Goal: Task Accomplishment & Management: Use online tool/utility

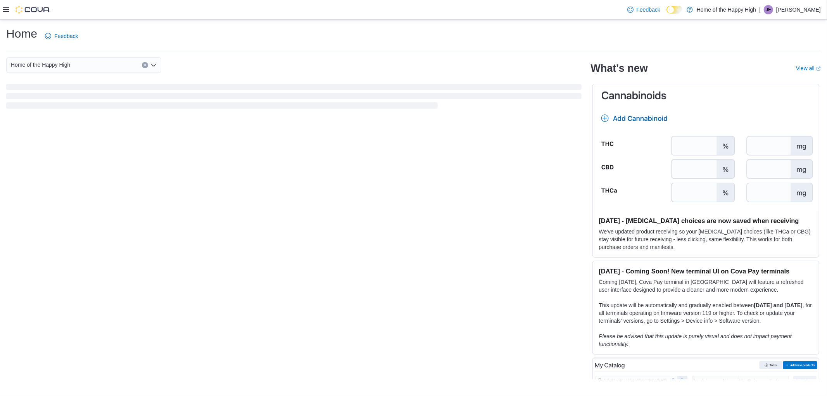
click at [3, 12] on icon at bounding box center [6, 9] width 6 height 5
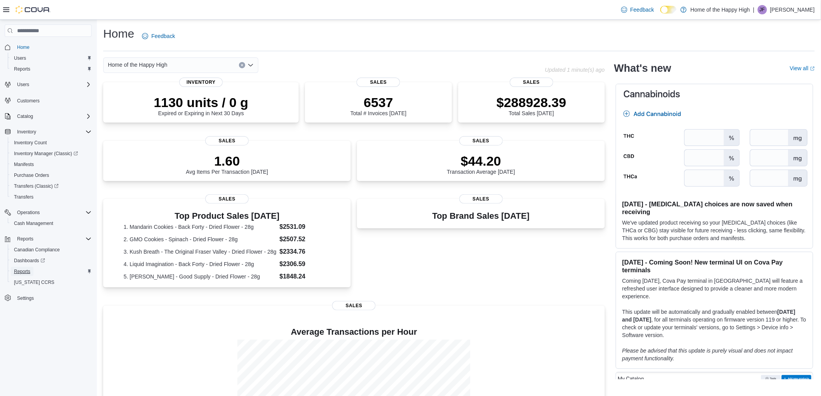
click at [21, 268] on span "Reports" at bounding box center [22, 271] width 16 height 6
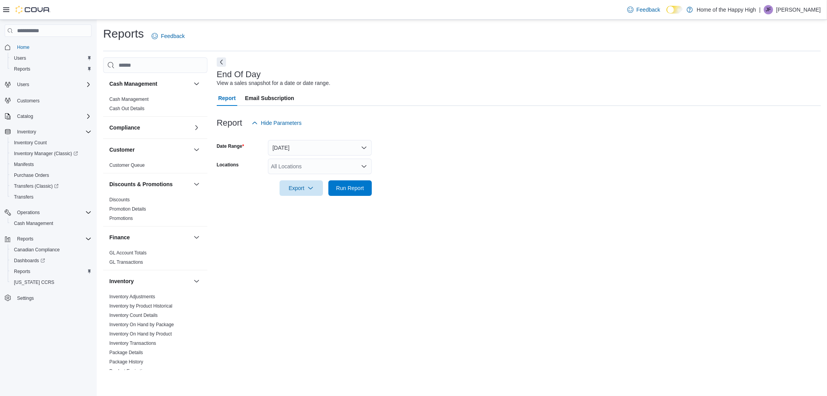
click at [317, 166] on div "All Locations" at bounding box center [320, 167] width 104 height 16
type input "***"
click at [320, 194] on span "Ottawa - York Street - Fire & Flower" at bounding box center [343, 191] width 86 height 8
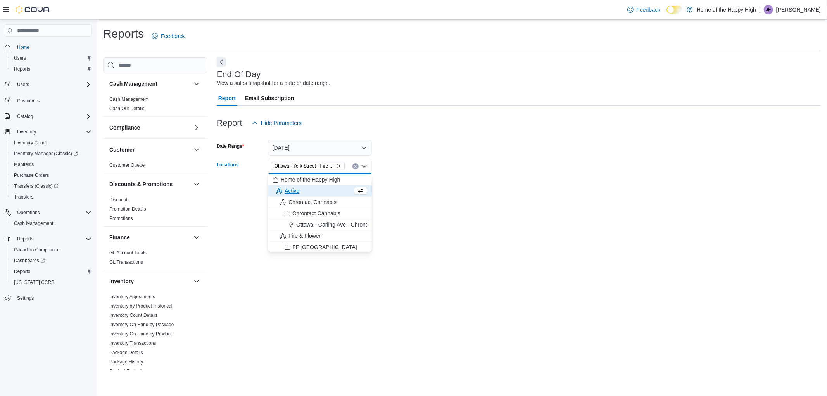
click at [473, 185] on form "Date Range [DATE] Locations [GEOGRAPHIC_DATA] - [GEOGRAPHIC_DATA] - Fire & Flow…" at bounding box center [519, 163] width 604 height 65
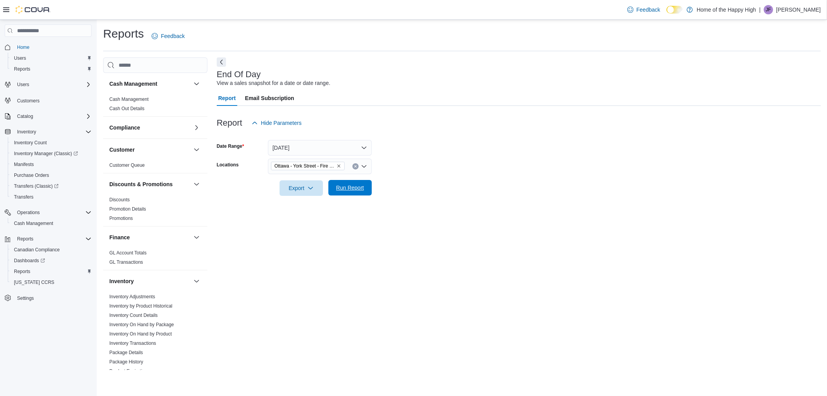
click at [358, 182] on span "Run Report" at bounding box center [350, 188] width 34 height 16
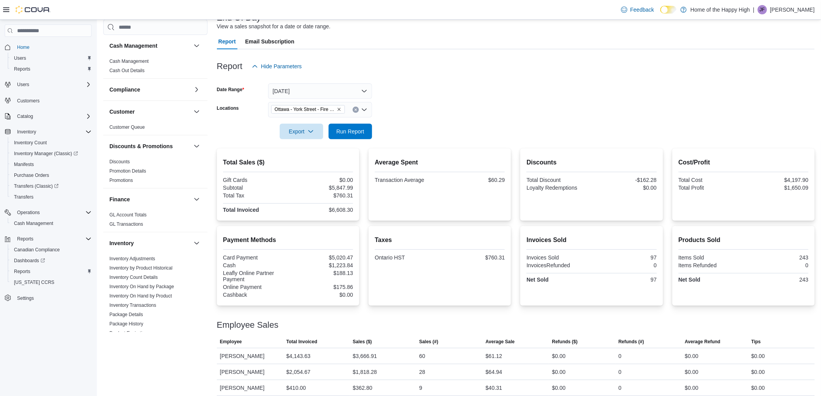
scroll to position [63, 0]
